Goal: Find specific page/section: Find specific page/section

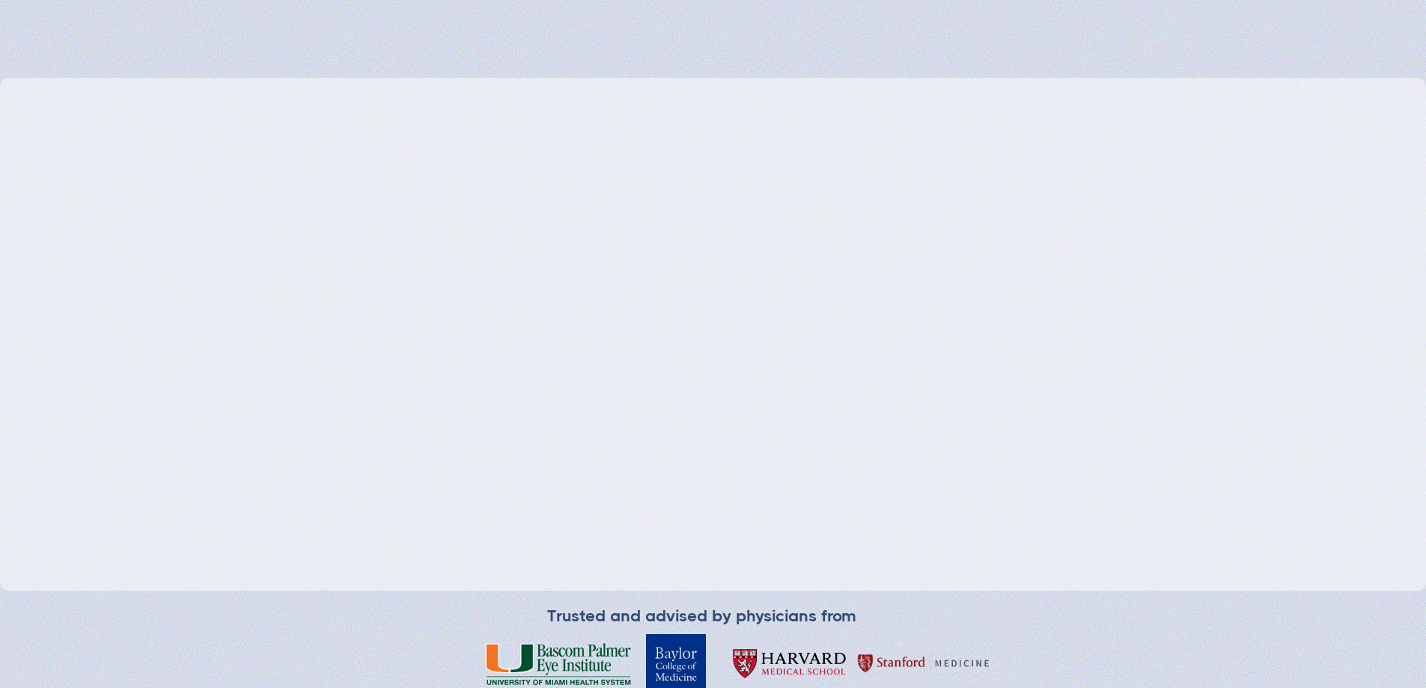
type input "Loading..."
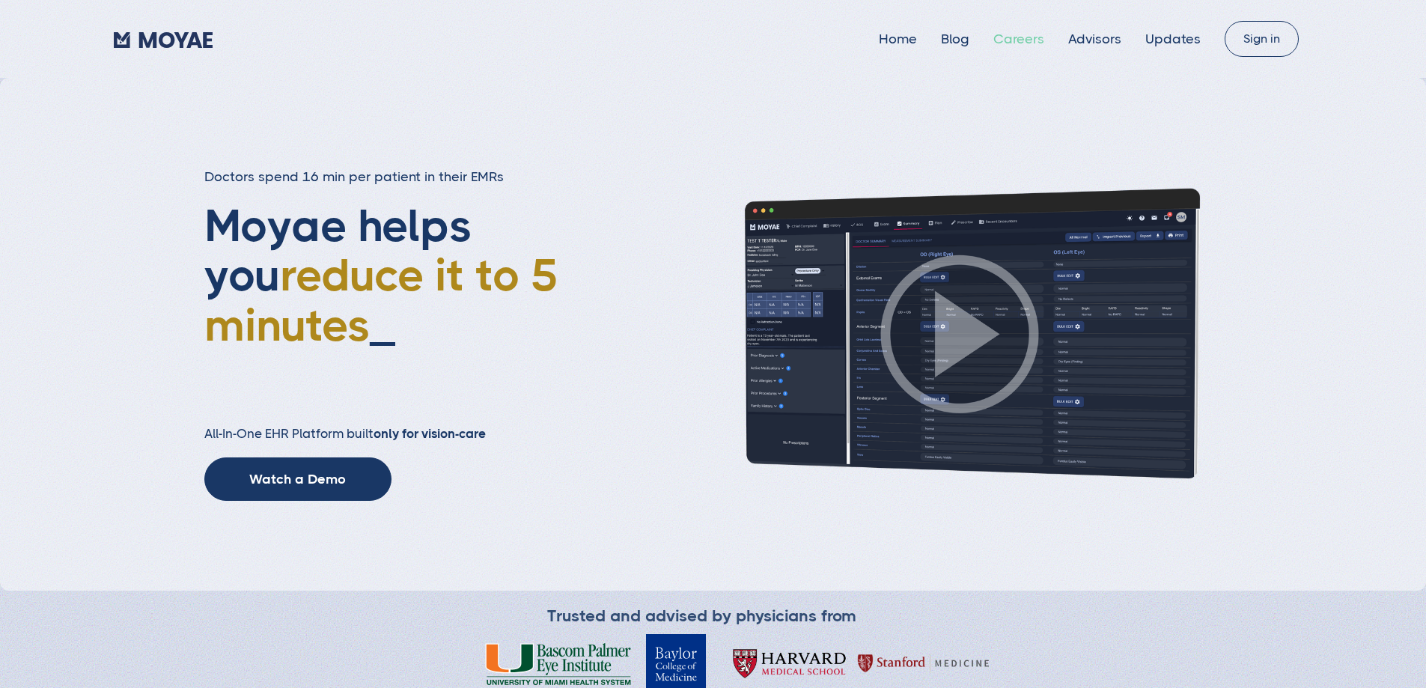
click at [1005, 36] on link "Careers" at bounding box center [1018, 38] width 51 height 15
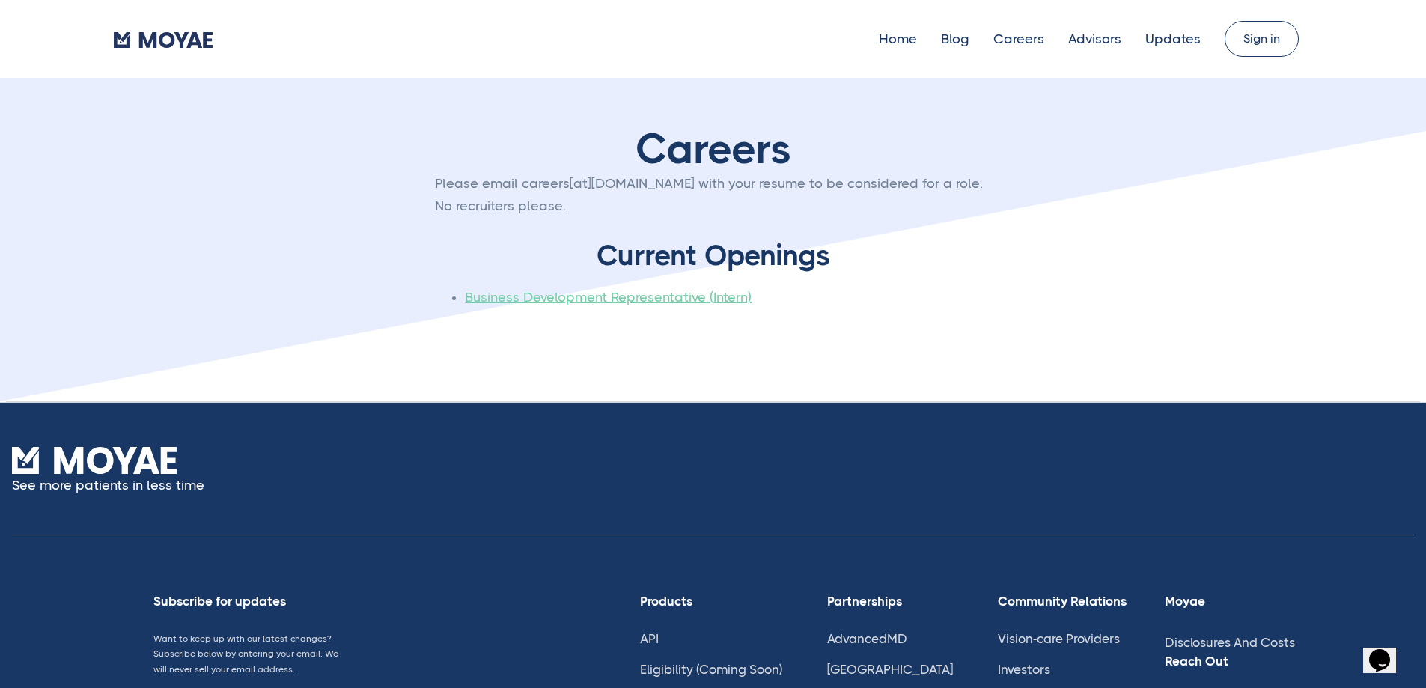
click at [699, 305] on link "Business Development Representative (Intern)" at bounding box center [608, 297] width 287 height 15
click at [879, 40] on link "Home" at bounding box center [898, 38] width 38 height 15
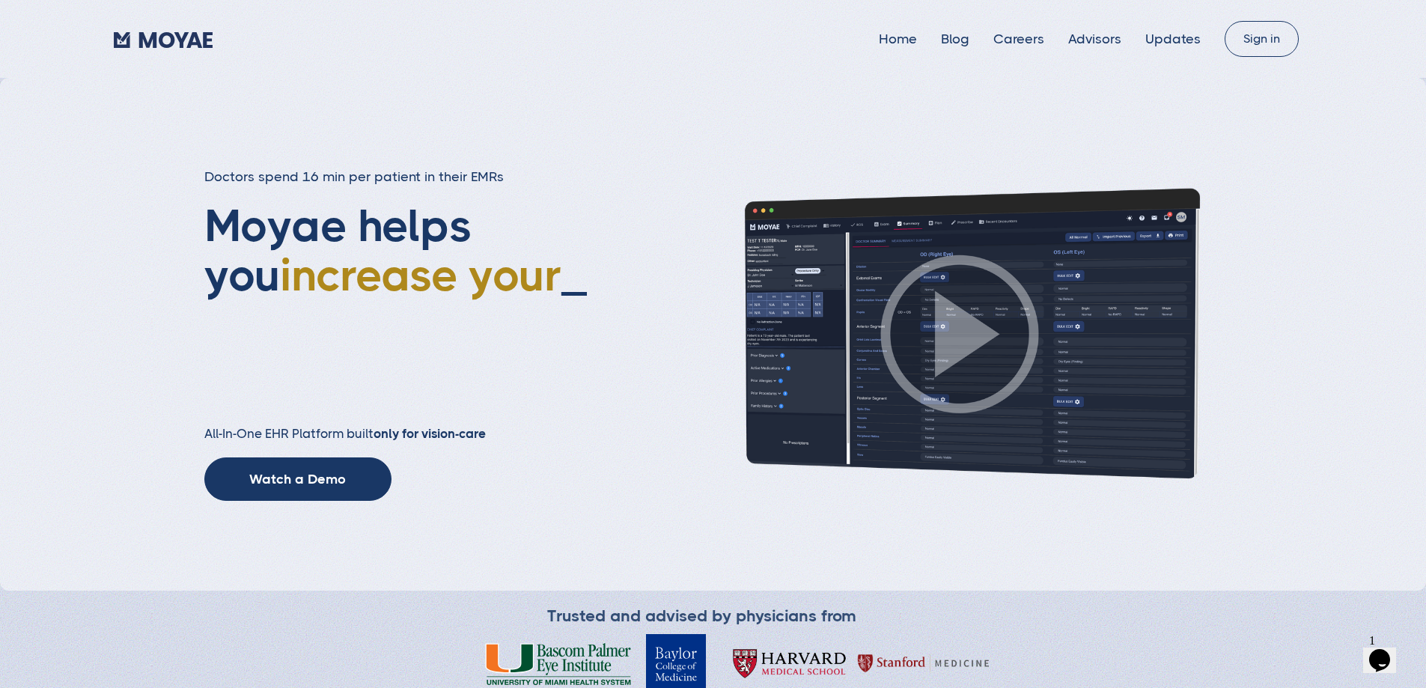
type input "Subscribe"
